Goal: Find specific page/section: Find specific page/section

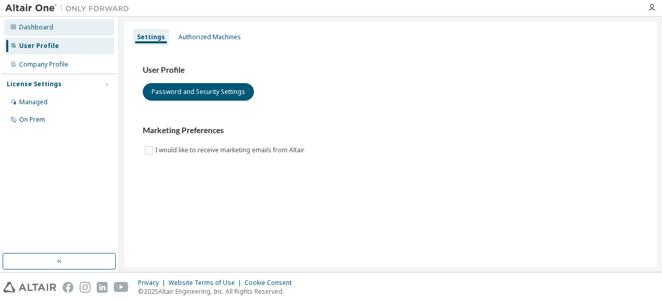
click at [91, 30] on div "Dashboard" at bounding box center [59, 27] width 110 height 17
